Goal: Task Accomplishment & Management: Complete application form

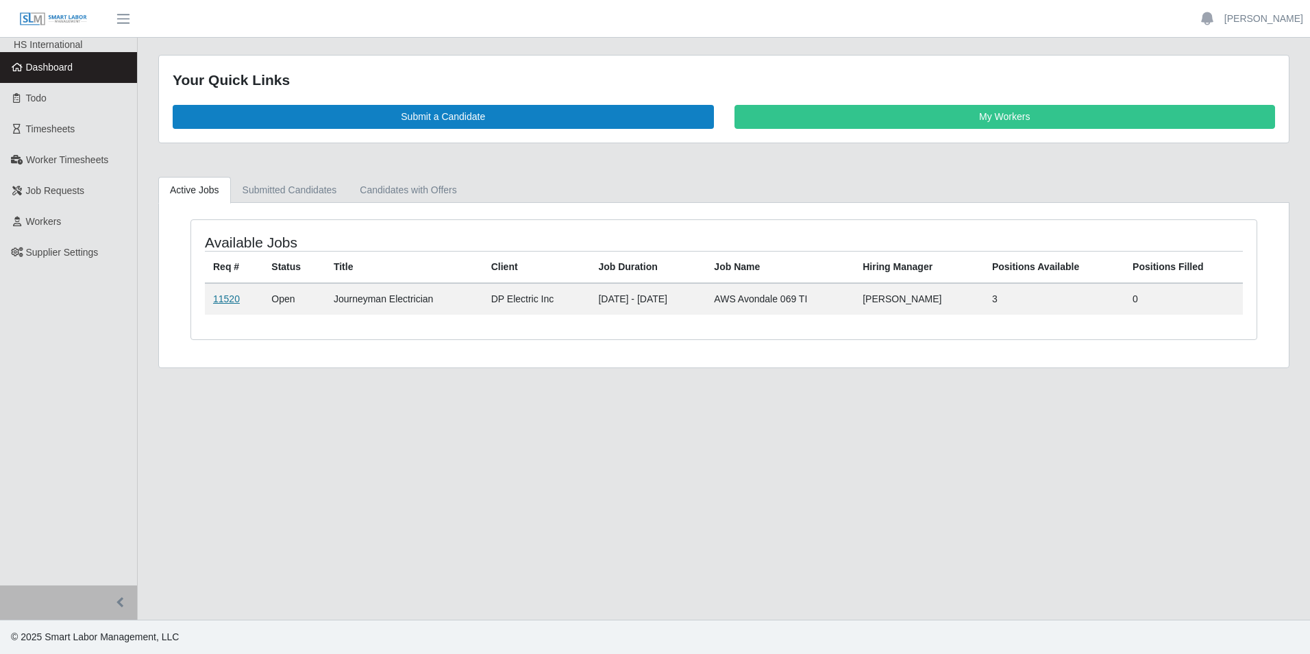
click at [225, 298] on link "11520" at bounding box center [226, 298] width 27 height 11
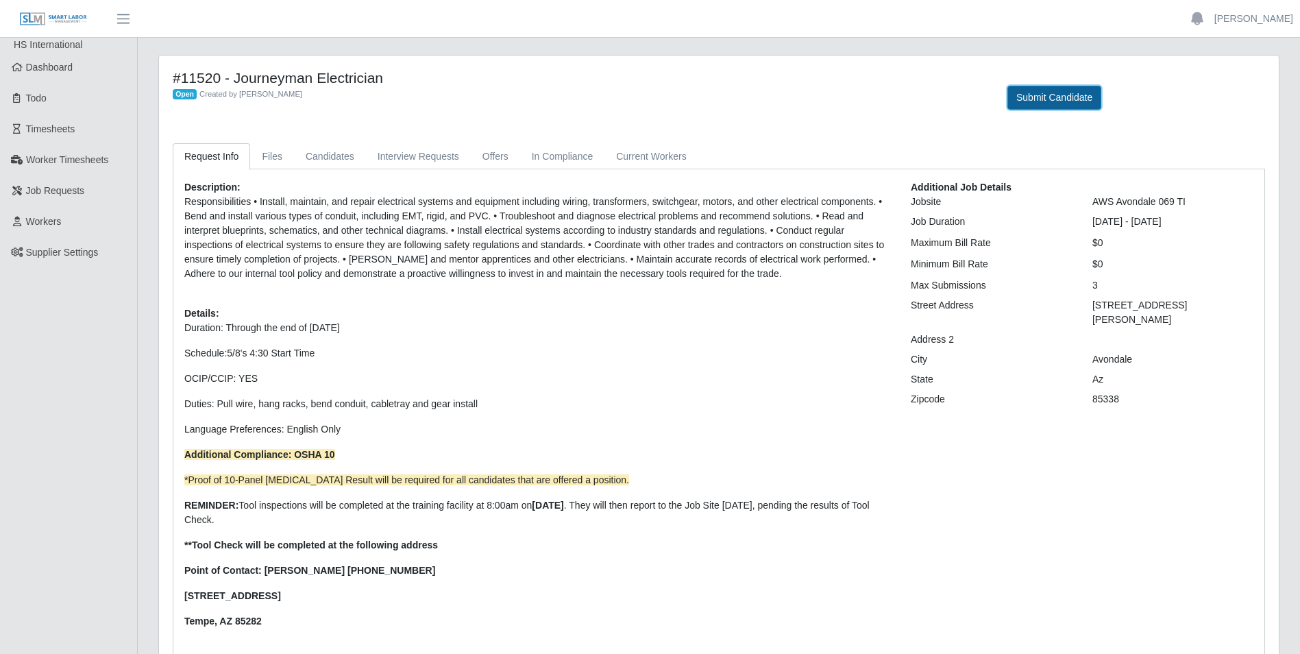
click at [1045, 100] on button "Submit Candidate" at bounding box center [1054, 98] width 94 height 24
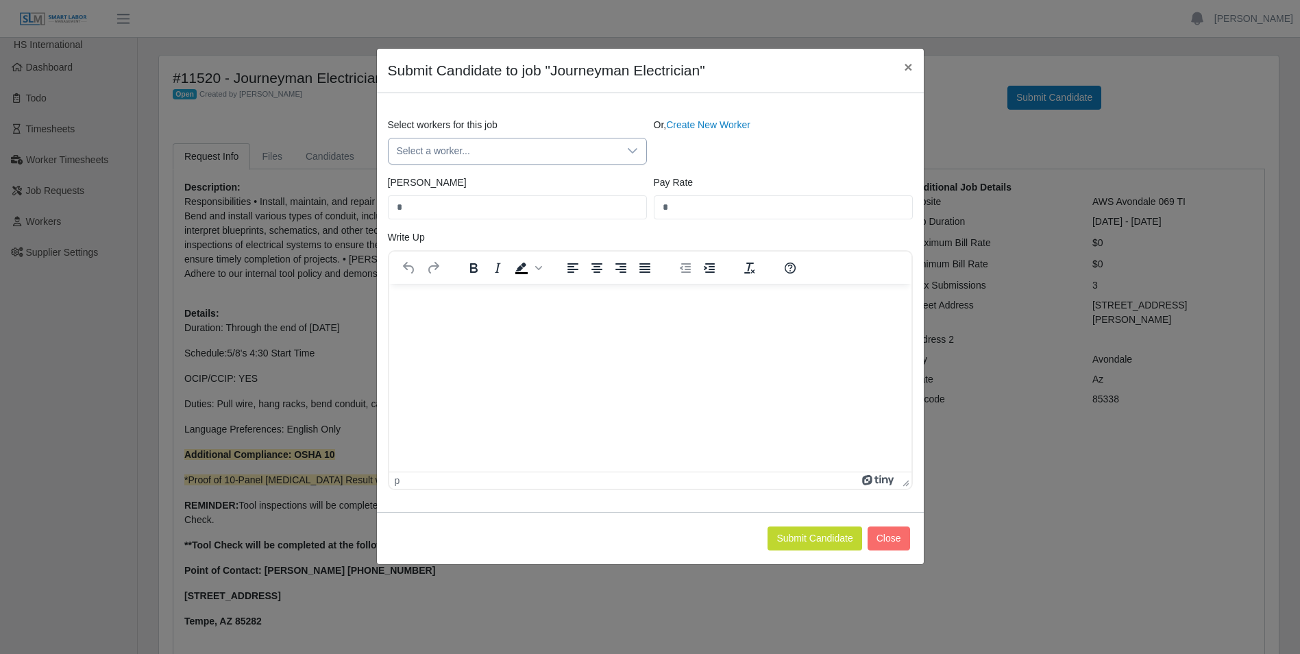
click at [635, 151] on icon at bounding box center [633, 150] width 10 height 5
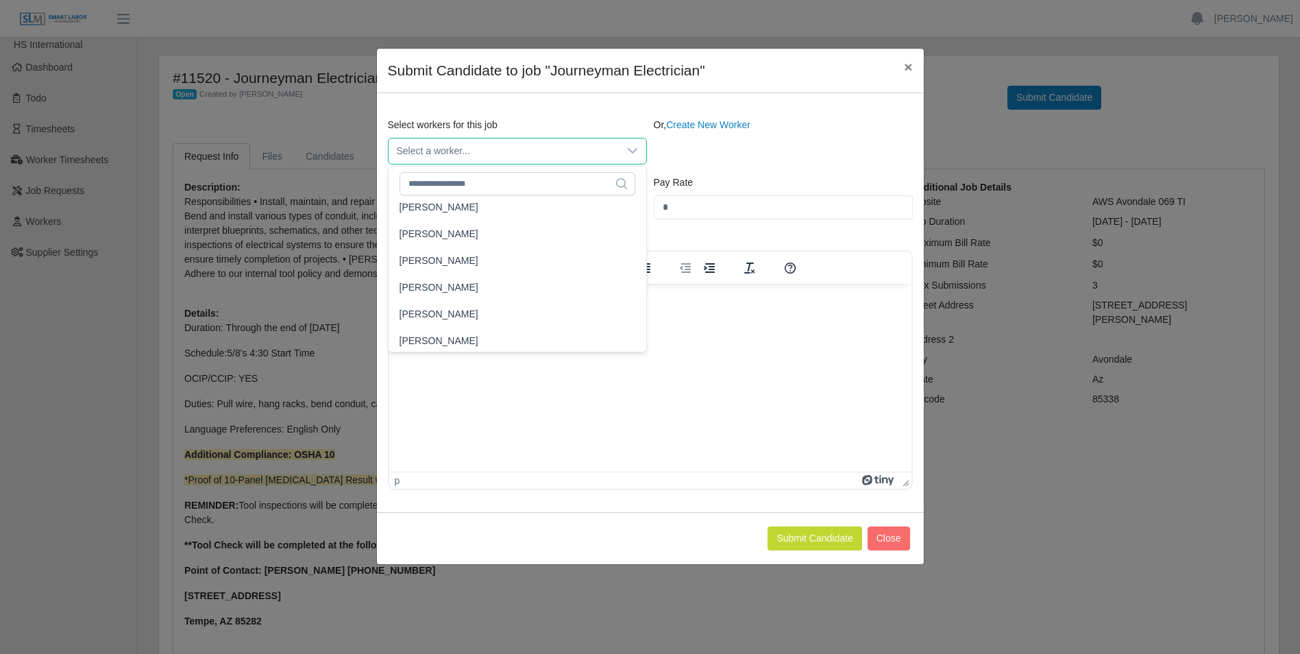
scroll to position [3710, 0]
click at [447, 218] on li "Jose Marin" at bounding box center [517, 218] width 252 height 25
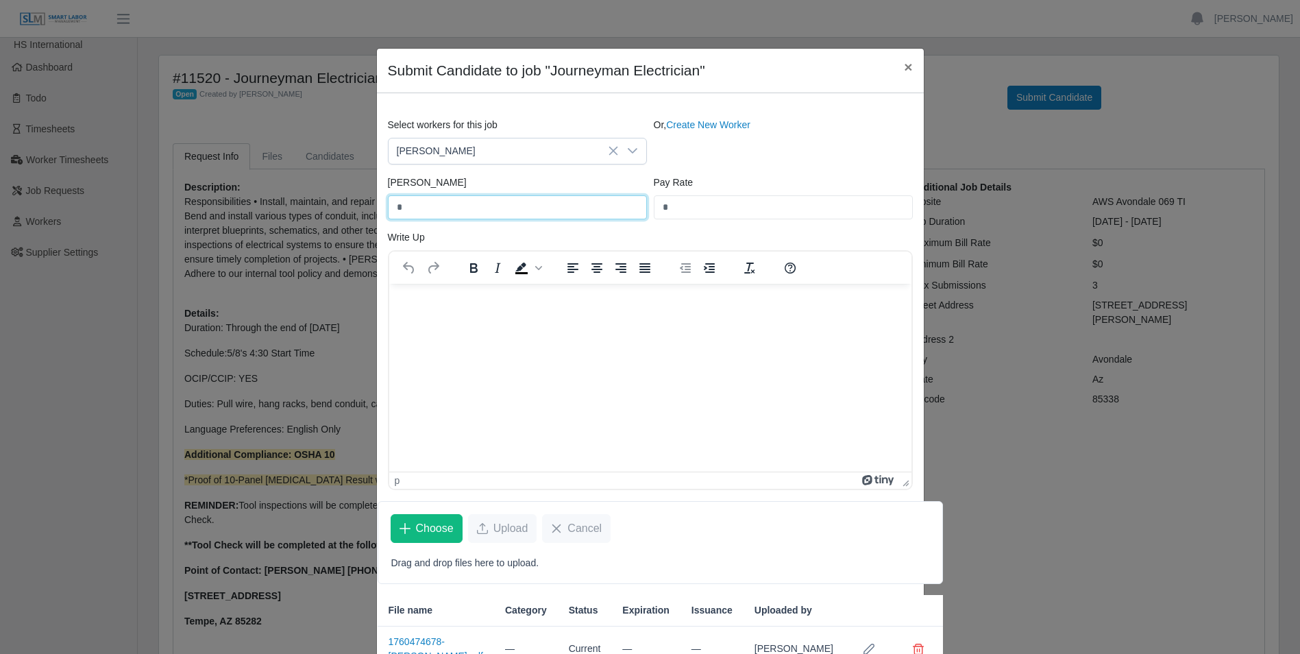
click at [506, 208] on input "*" at bounding box center [517, 207] width 259 height 24
type input "******"
click at [732, 207] on input "*" at bounding box center [783, 207] width 259 height 24
type input "******"
click at [516, 320] on html at bounding box center [650, 301] width 522 height 37
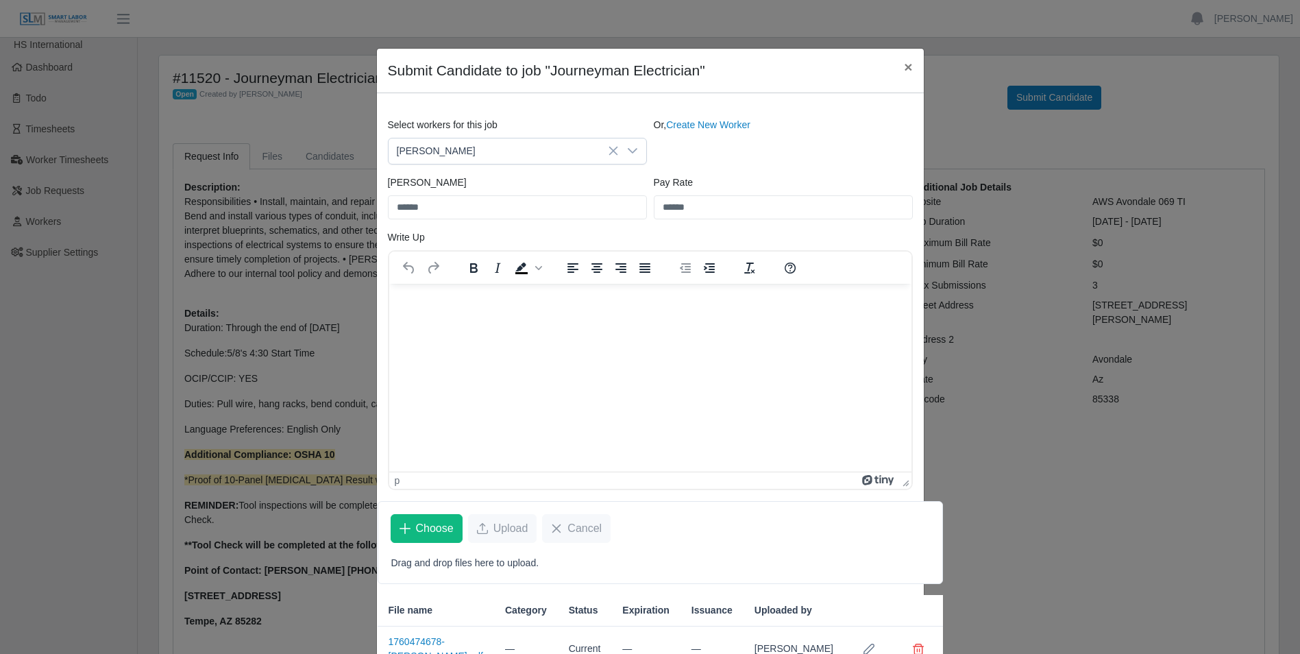
click at [410, 302] on p "Rich Text Area. Press ALT-0 for help." at bounding box center [650, 301] width 500 height 15
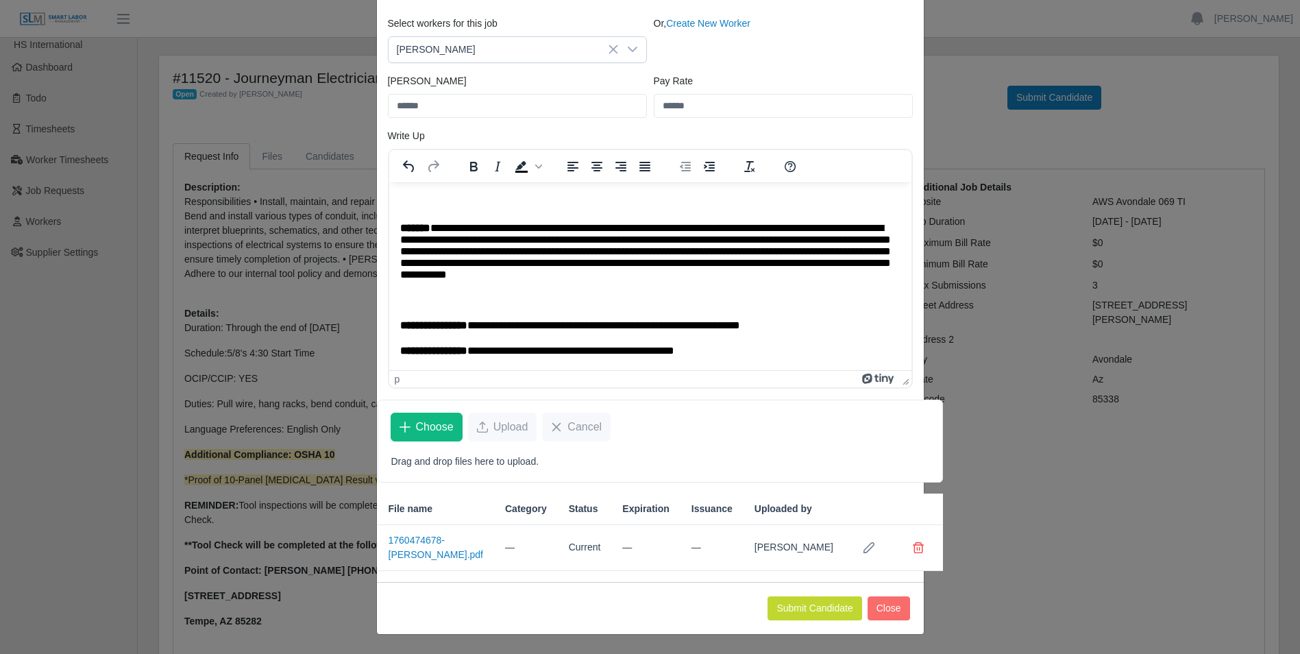
scroll to position [69, 0]
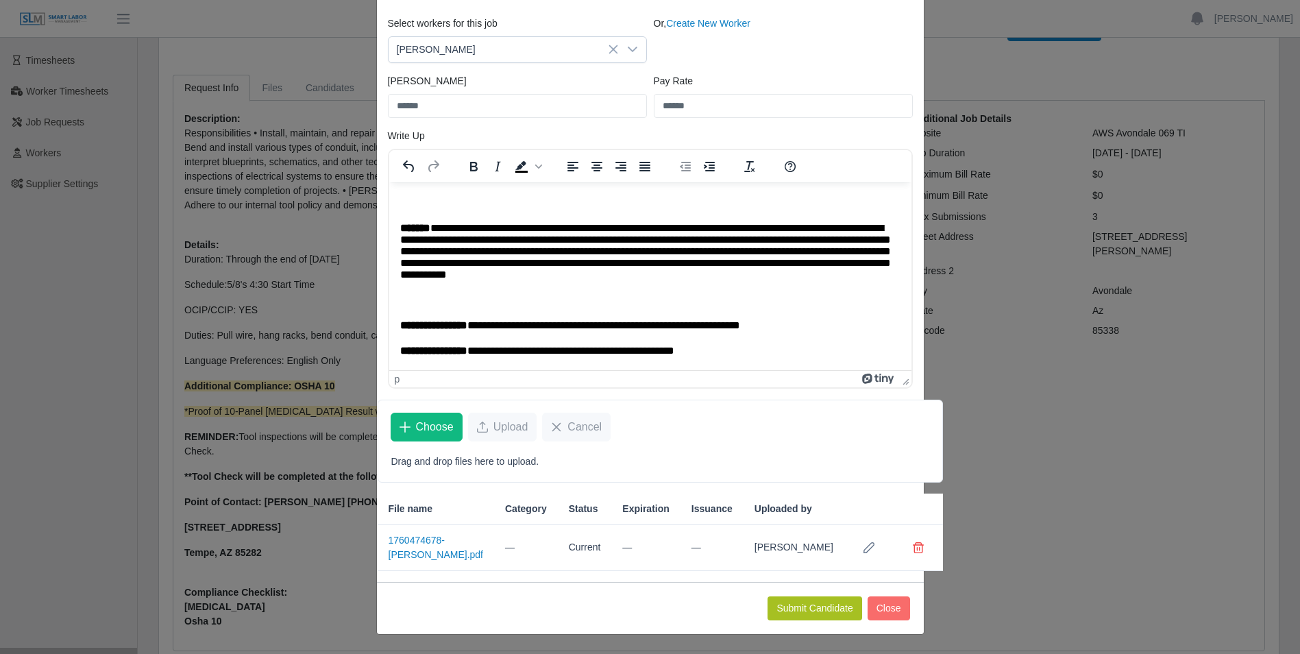
click at [813, 607] on button "Submit Candidate" at bounding box center [814, 608] width 94 height 24
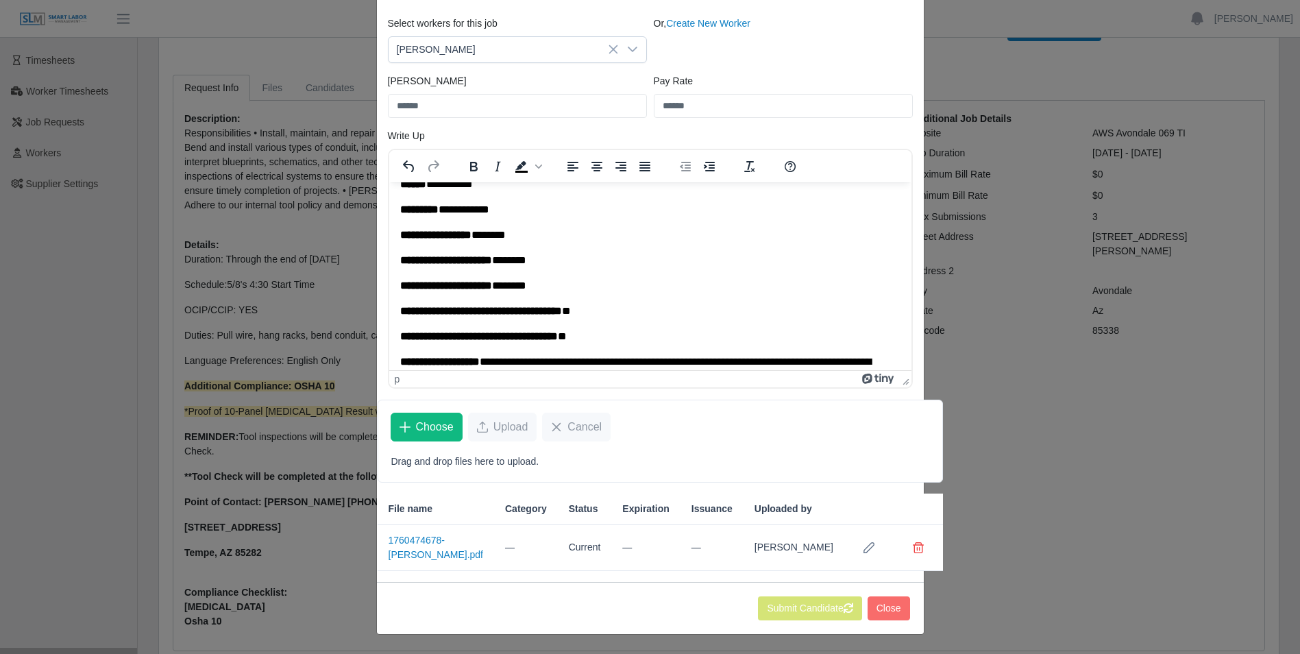
scroll to position [0, 0]
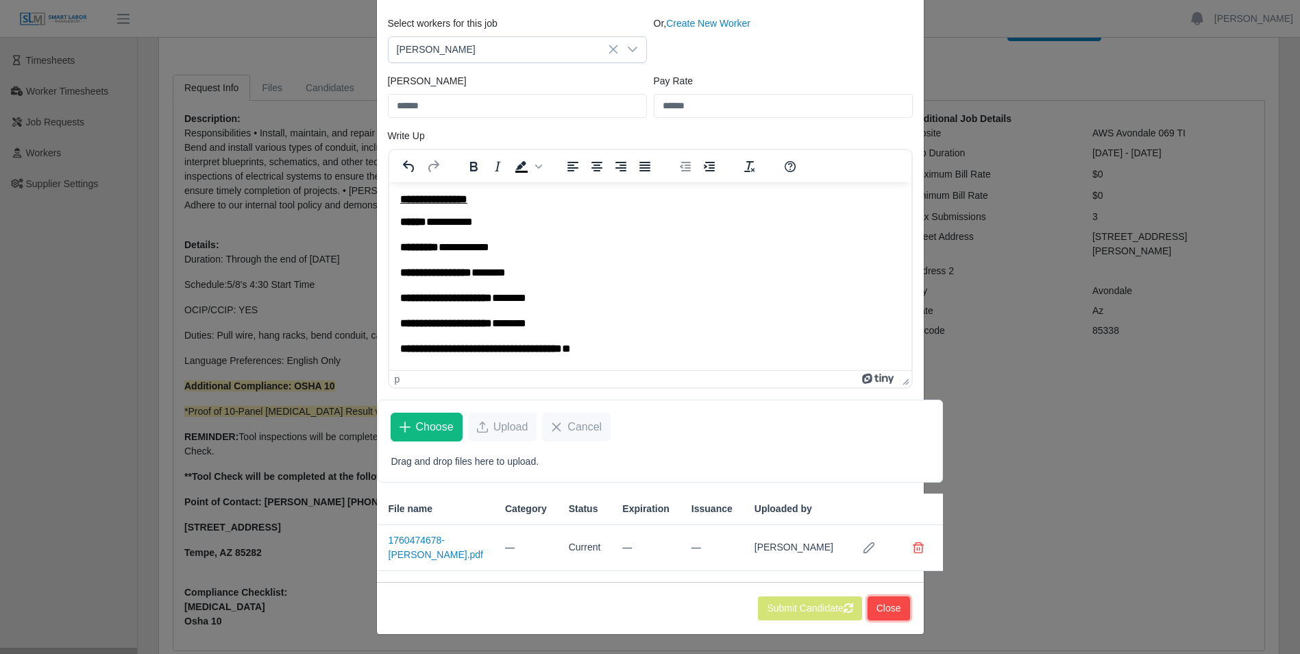
click at [891, 602] on button "Close" at bounding box center [889, 608] width 42 height 24
